Goal: Task Accomplishment & Management: Use online tool/utility

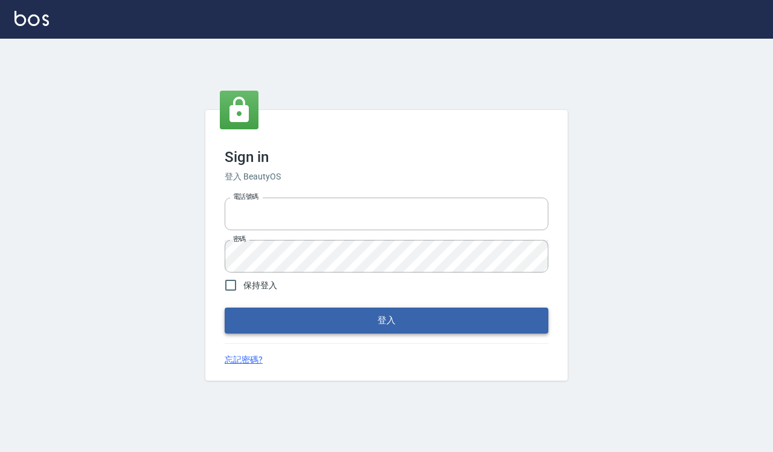
type input "0918733560"
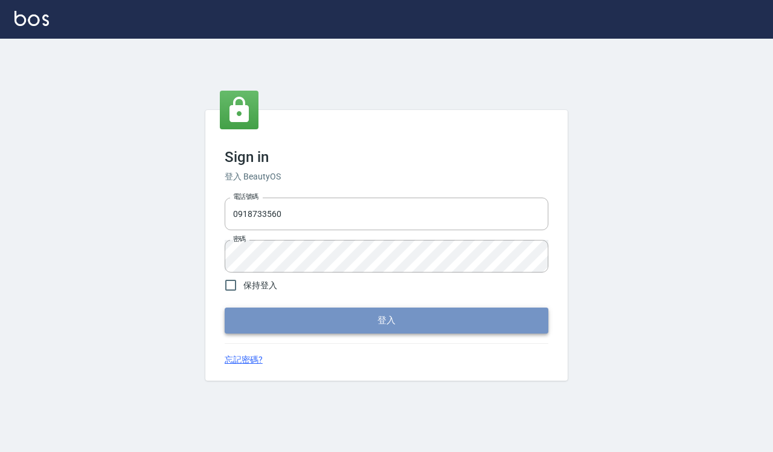
click at [304, 322] on button "登入" at bounding box center [387, 319] width 324 height 25
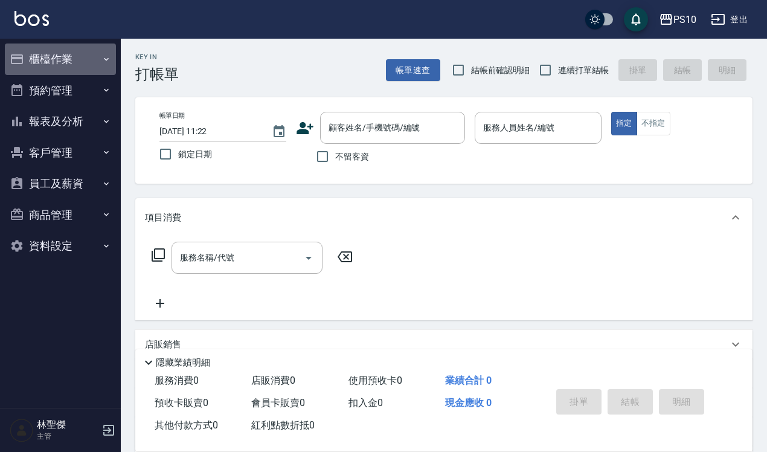
click at [62, 62] on button "櫃檯作業" at bounding box center [60, 58] width 111 height 31
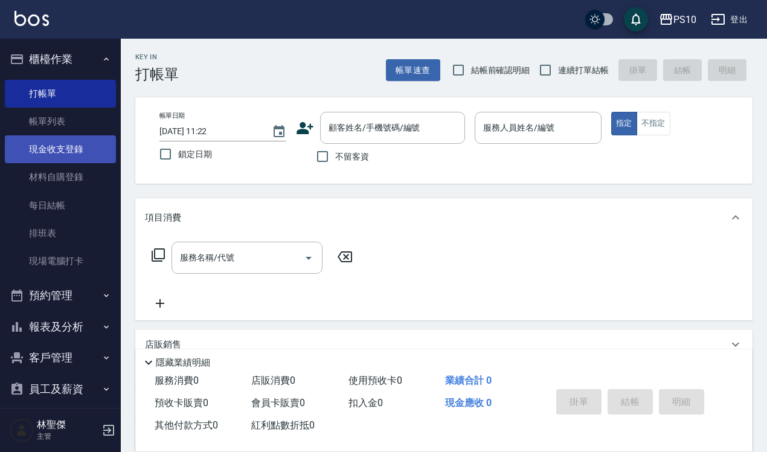
click at [57, 143] on link "現金收支登錄" at bounding box center [60, 149] width 111 height 28
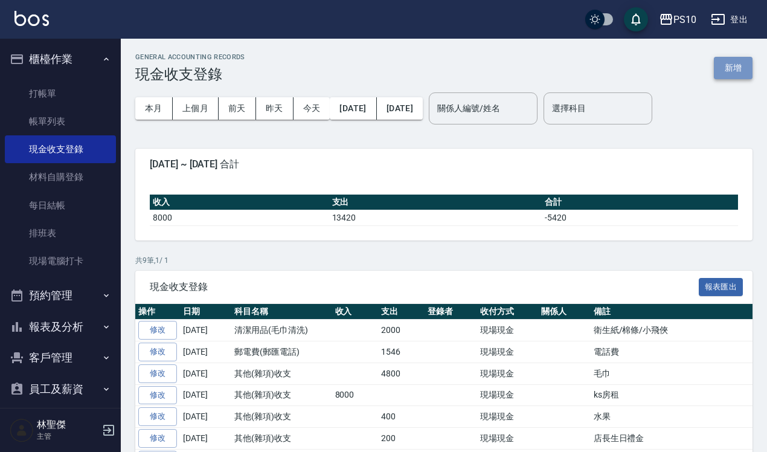
click at [740, 63] on button "新增" at bounding box center [733, 68] width 39 height 22
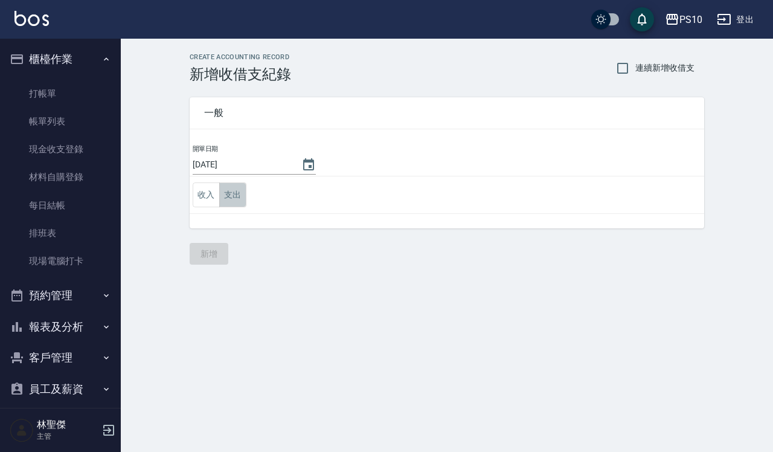
click at [231, 192] on button "支出" at bounding box center [232, 194] width 27 height 25
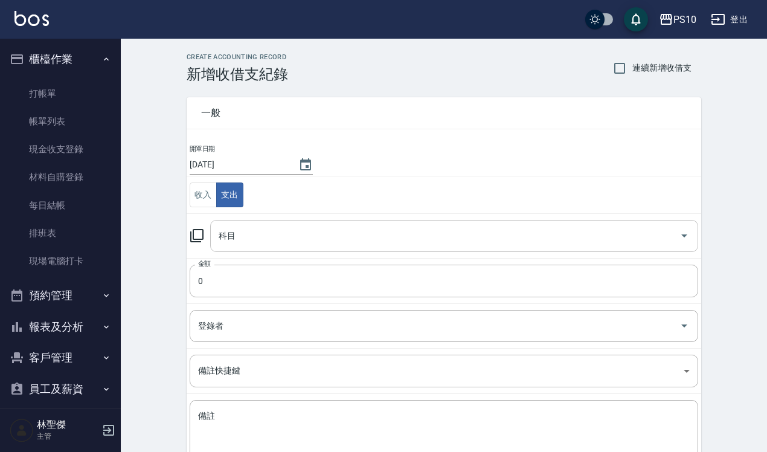
click at [228, 236] on input "科目" at bounding box center [445, 235] width 459 height 21
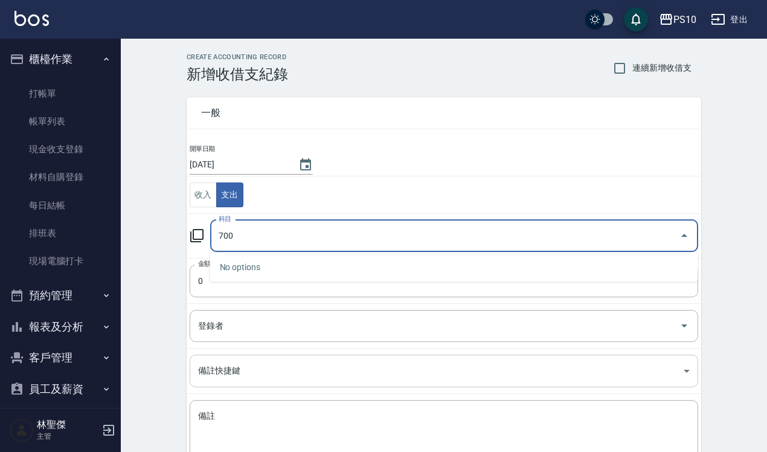
type input "700"
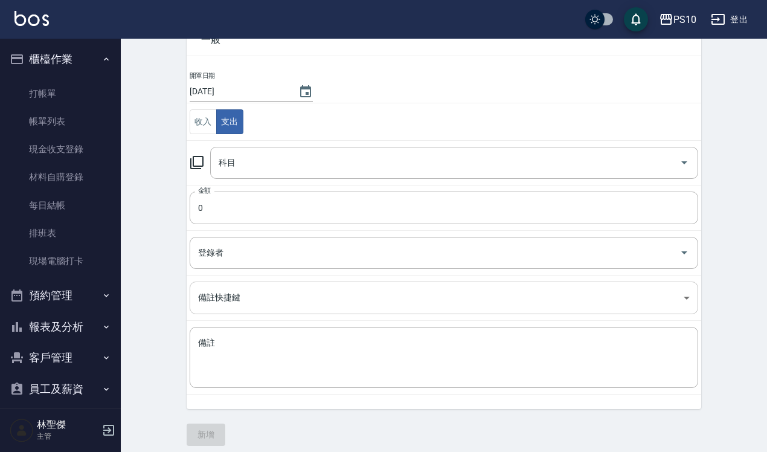
scroll to position [82, 0]
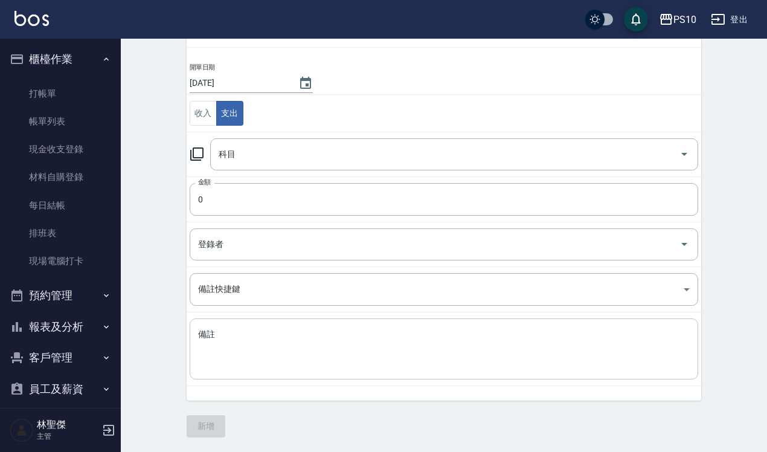
click at [236, 348] on textarea "備註" at bounding box center [444, 348] width 492 height 41
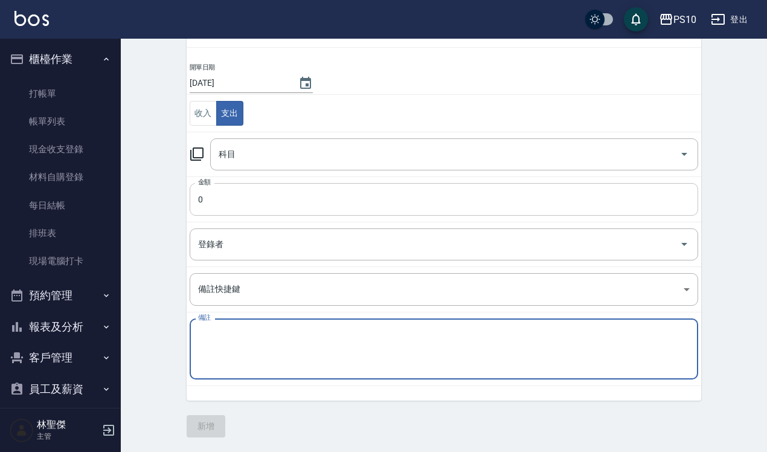
click at [239, 187] on input "0" at bounding box center [444, 199] width 508 height 33
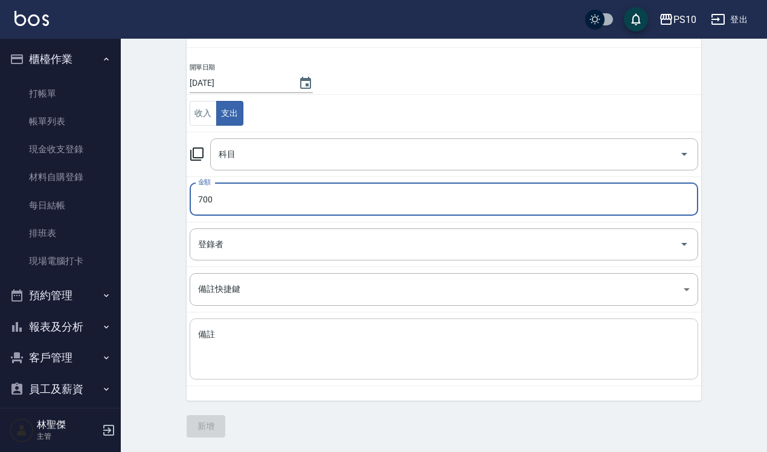
type input "700"
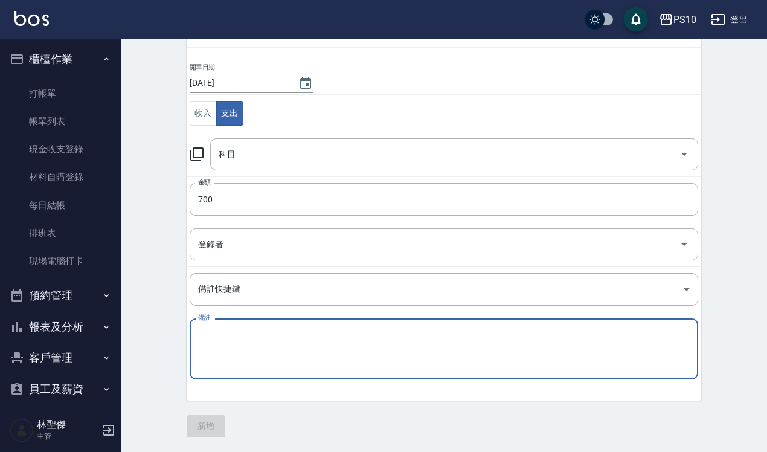
click at [210, 328] on textarea "備註" at bounding box center [444, 348] width 492 height 41
type textarea "f"
click at [272, 341] on textarea "區大會JOYCR" at bounding box center [444, 348] width 492 height 41
type textarea "區大會[PERSON_NAME]"
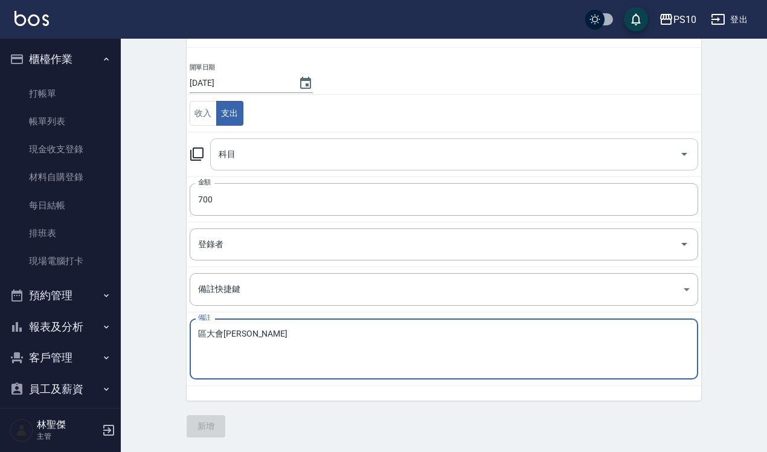
click at [261, 158] on input "科目" at bounding box center [445, 154] width 459 height 21
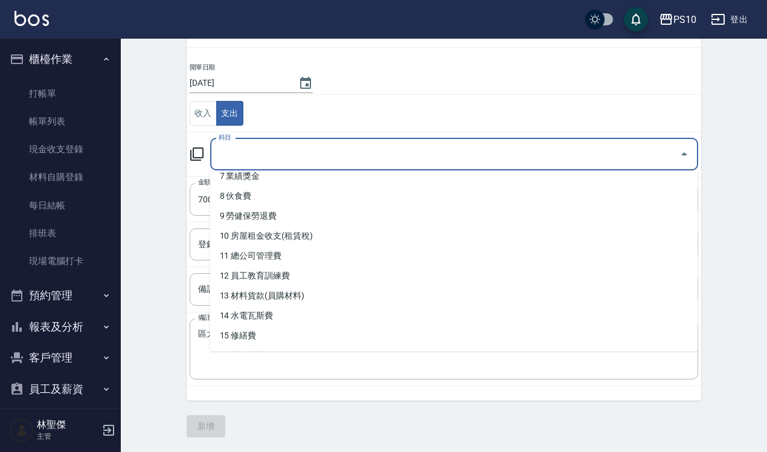
scroll to position [133, 0]
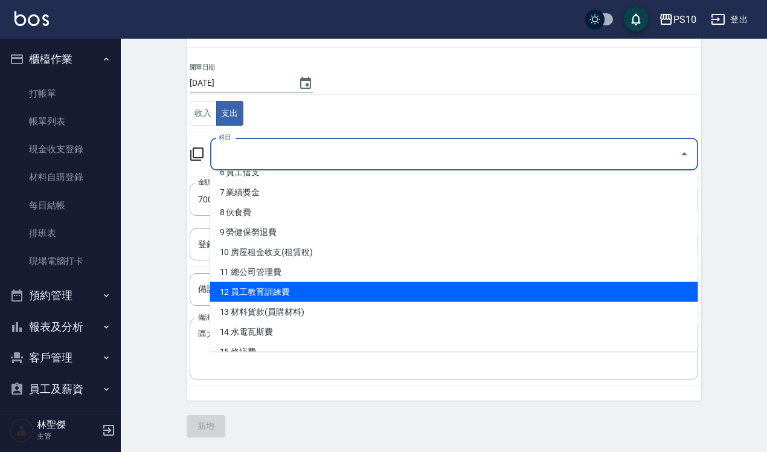
click at [278, 291] on li "12 員工教育訓練費" at bounding box center [454, 292] width 488 height 20
type input "12 員工教育訓練費"
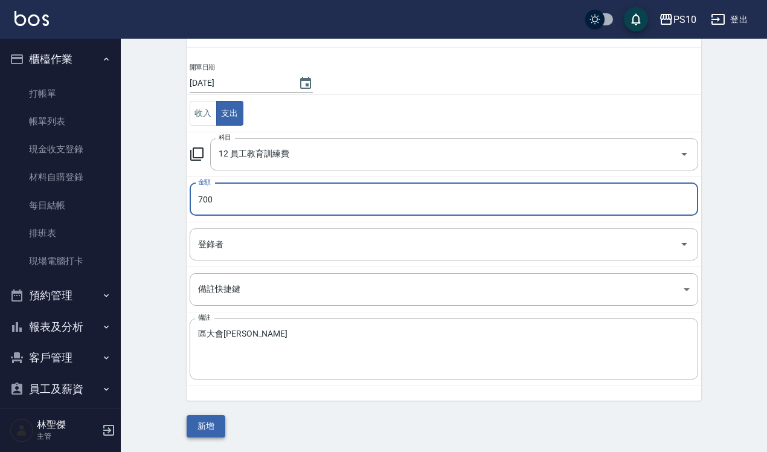
click at [213, 426] on button "新增" at bounding box center [206, 426] width 39 height 22
